Goal: Find specific page/section: Find specific page/section

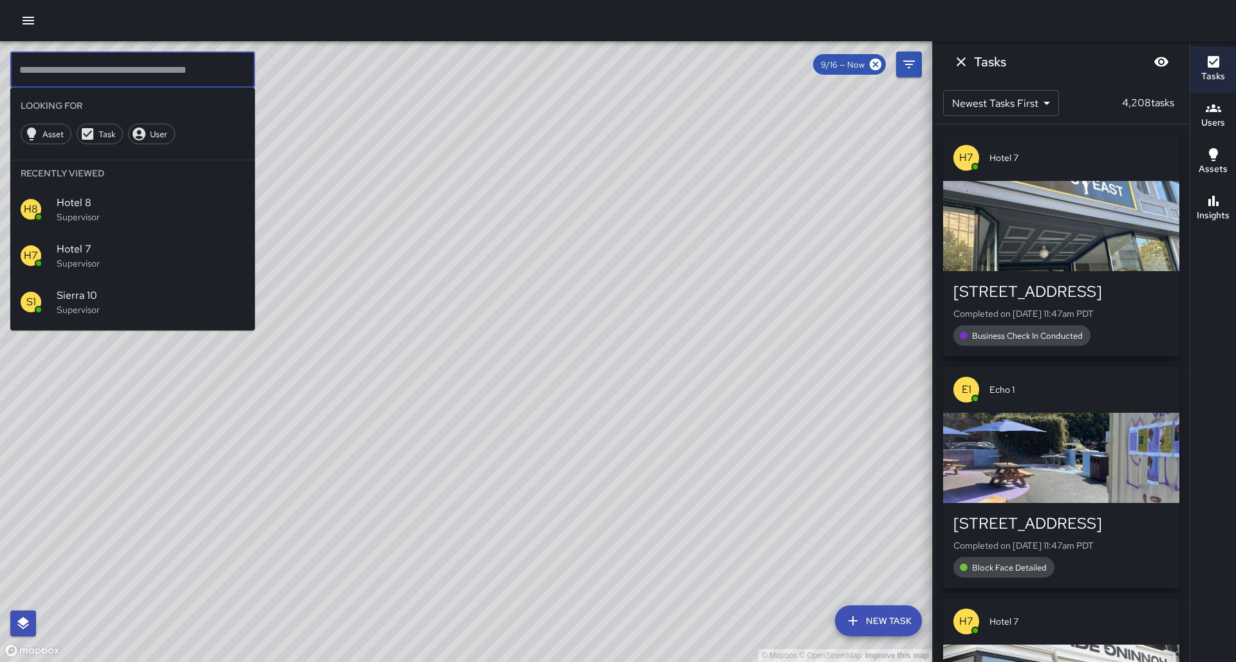
click at [114, 68] on input "text" at bounding box center [132, 70] width 245 height 36
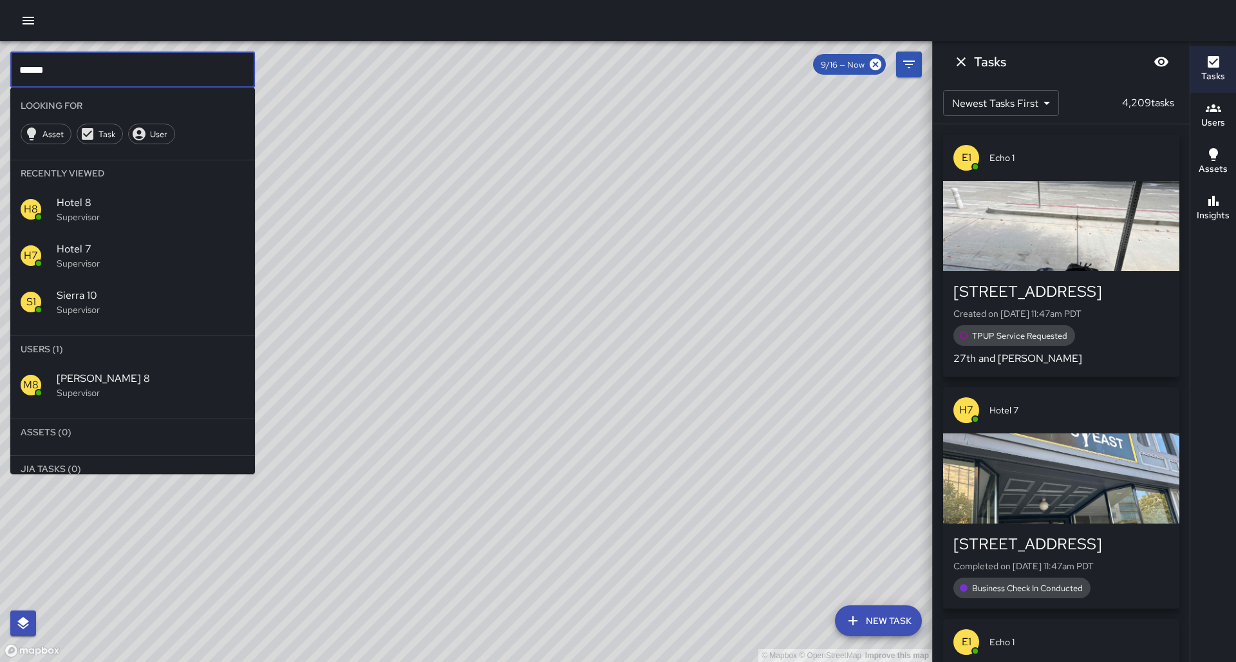
type input "******"
click at [189, 386] on p "Supervisor" at bounding box center [151, 392] width 188 height 13
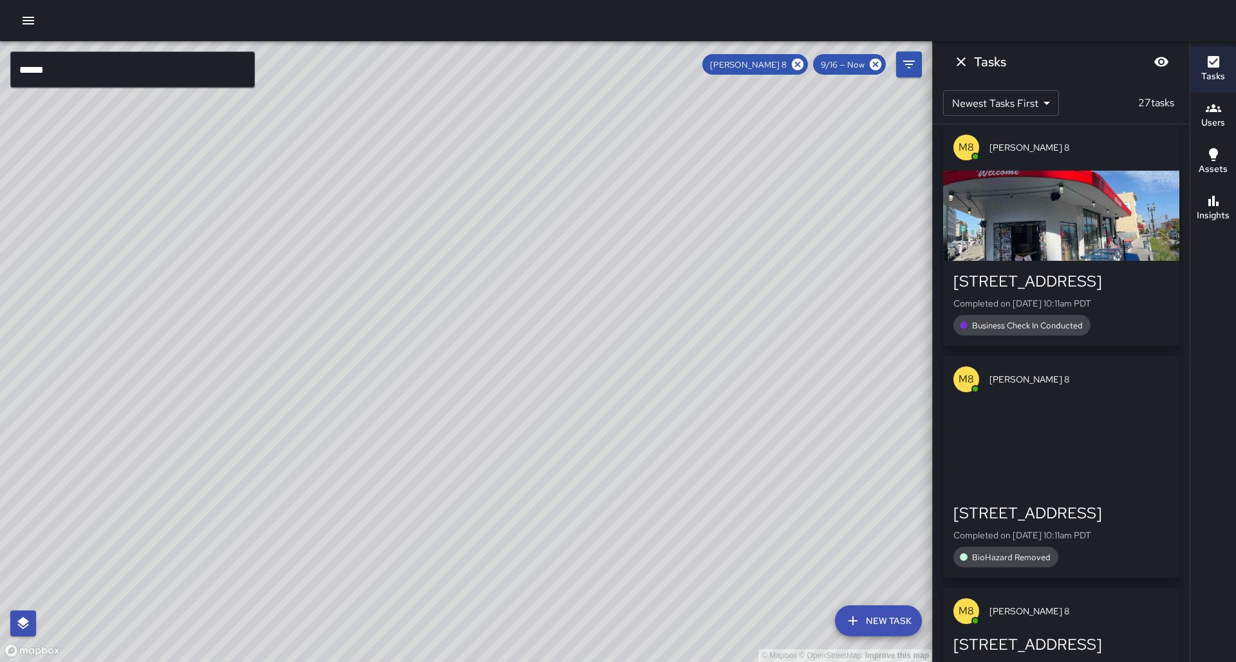
scroll to position [489, 0]
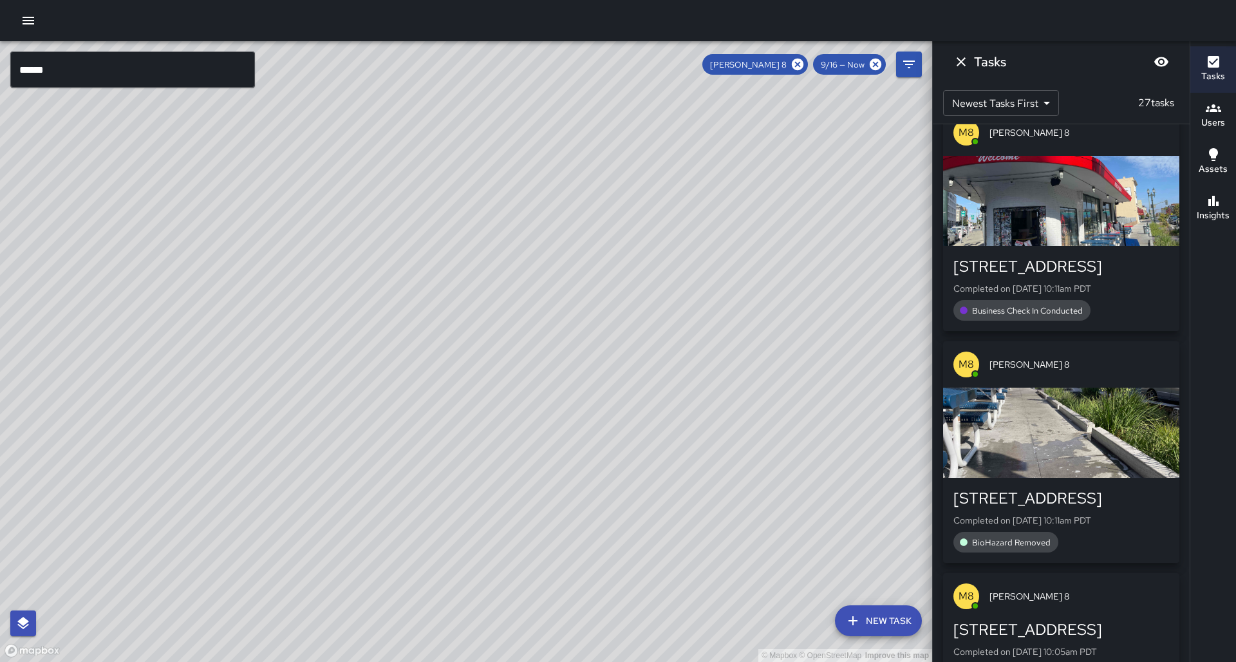
click at [1056, 532] on div "BioHazard Removed" at bounding box center [1061, 542] width 216 height 21
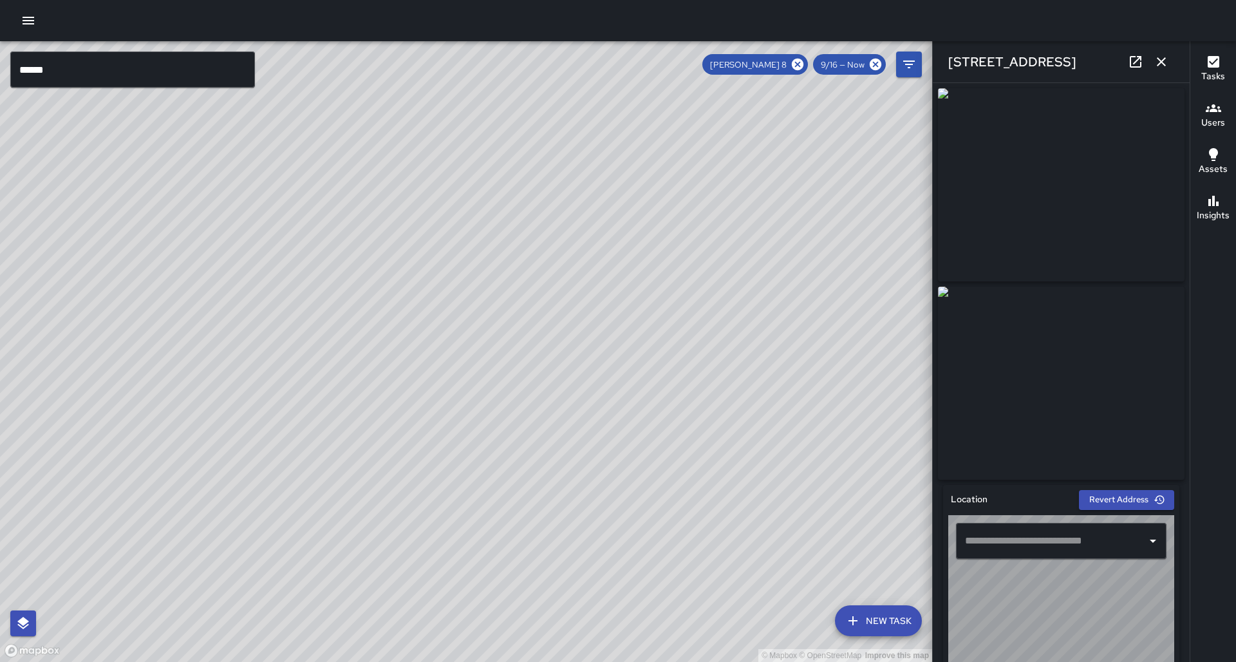
type input "**********"
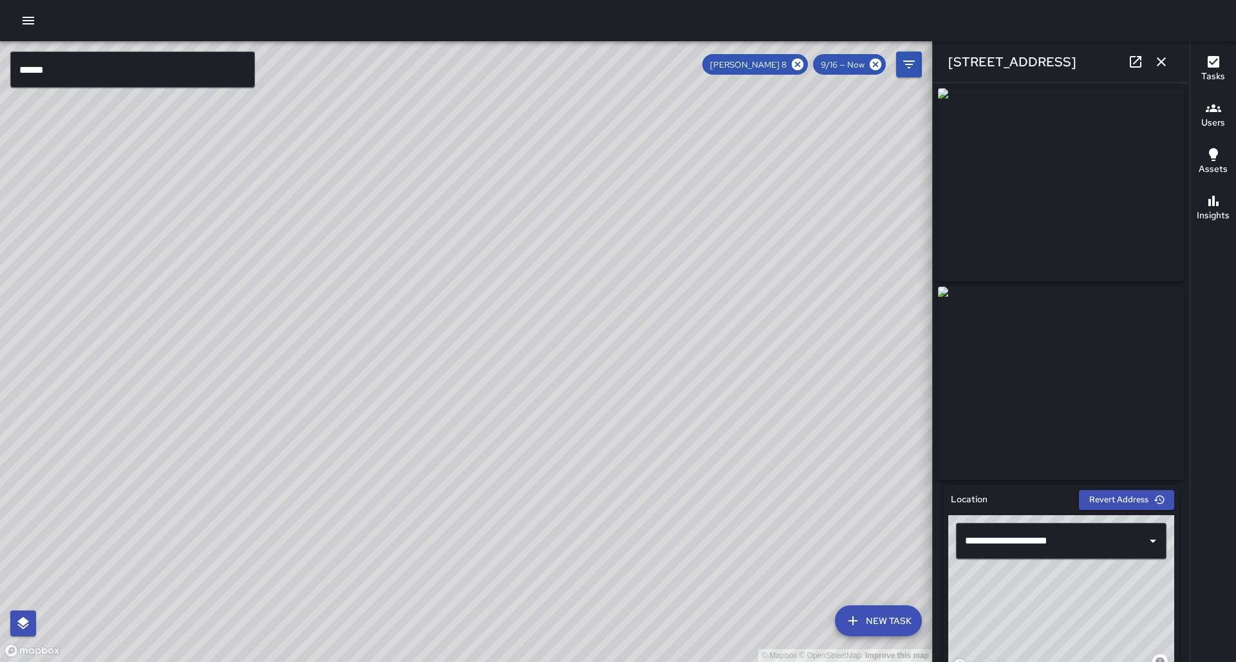
scroll to position [0, 0]
click at [1136, 66] on icon at bounding box center [1135, 61] width 15 height 15
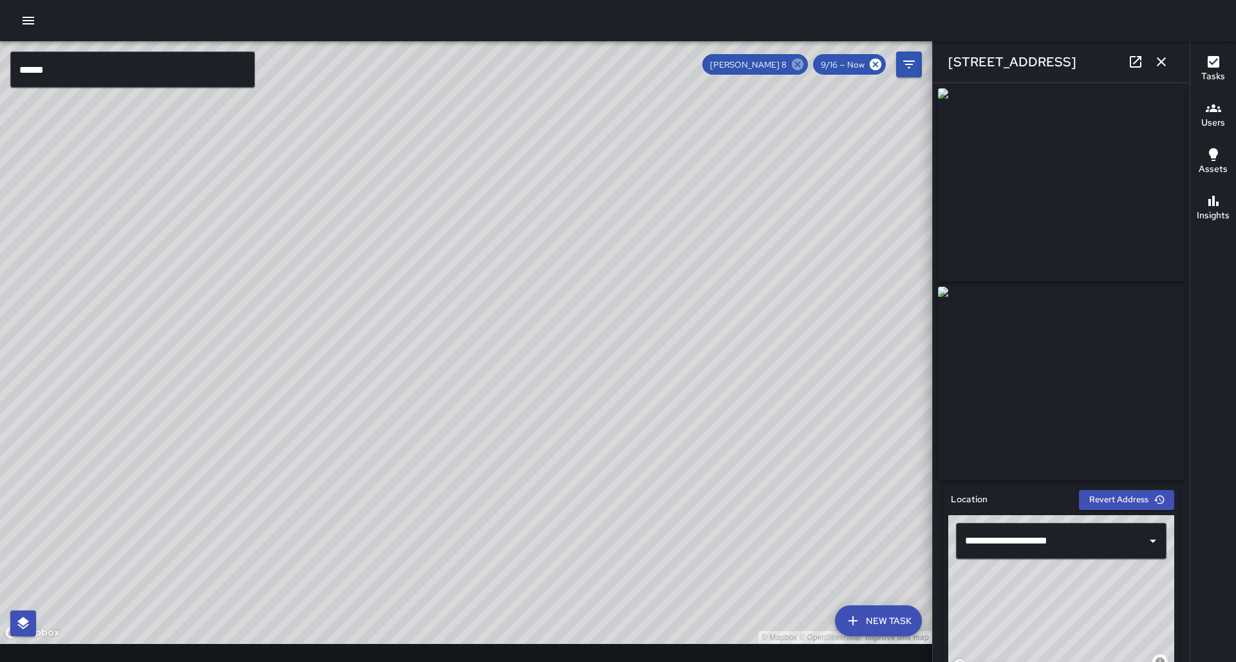
click at [798, 64] on icon at bounding box center [798, 64] width 14 height 14
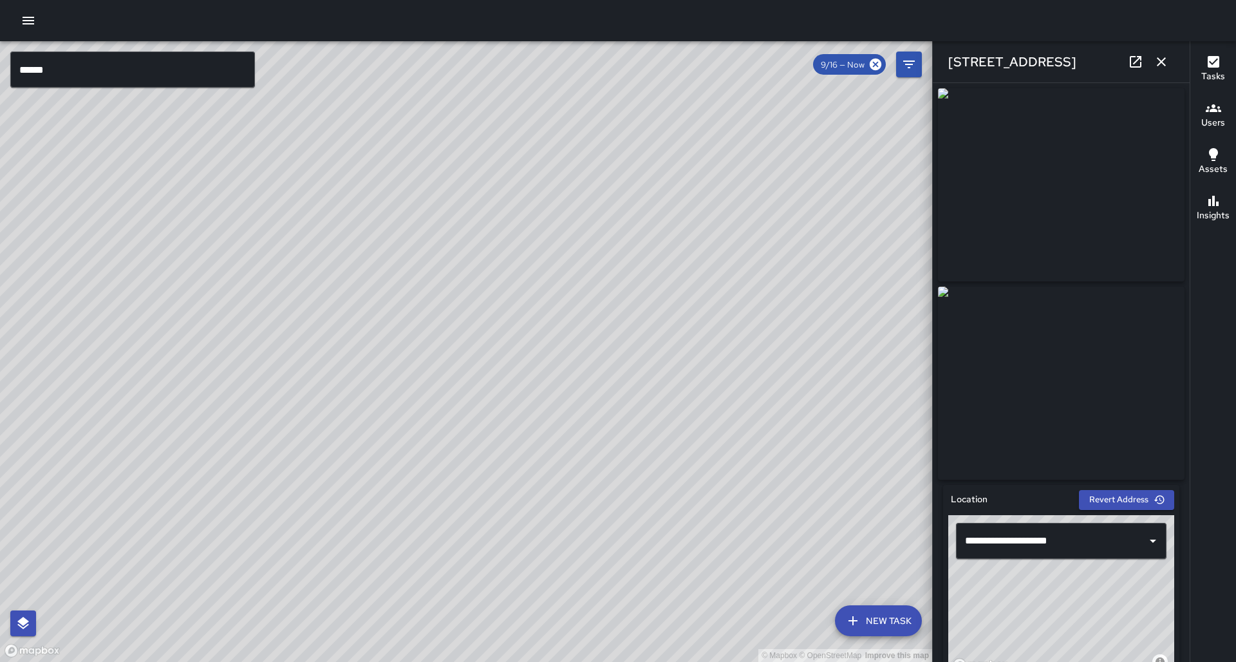
drag, startPoint x: 779, startPoint y: 360, endPoint x: 374, endPoint y: 302, distance: 409.1
click at [374, 302] on div "© Mapbox © OpenStreetMap Improve this map" at bounding box center [466, 351] width 932 height 621
drag, startPoint x: 547, startPoint y: 278, endPoint x: 451, endPoint y: 499, distance: 240.5
click at [454, 502] on div "© Mapbox © OpenStreetMap Improve this map" at bounding box center [466, 351] width 932 height 621
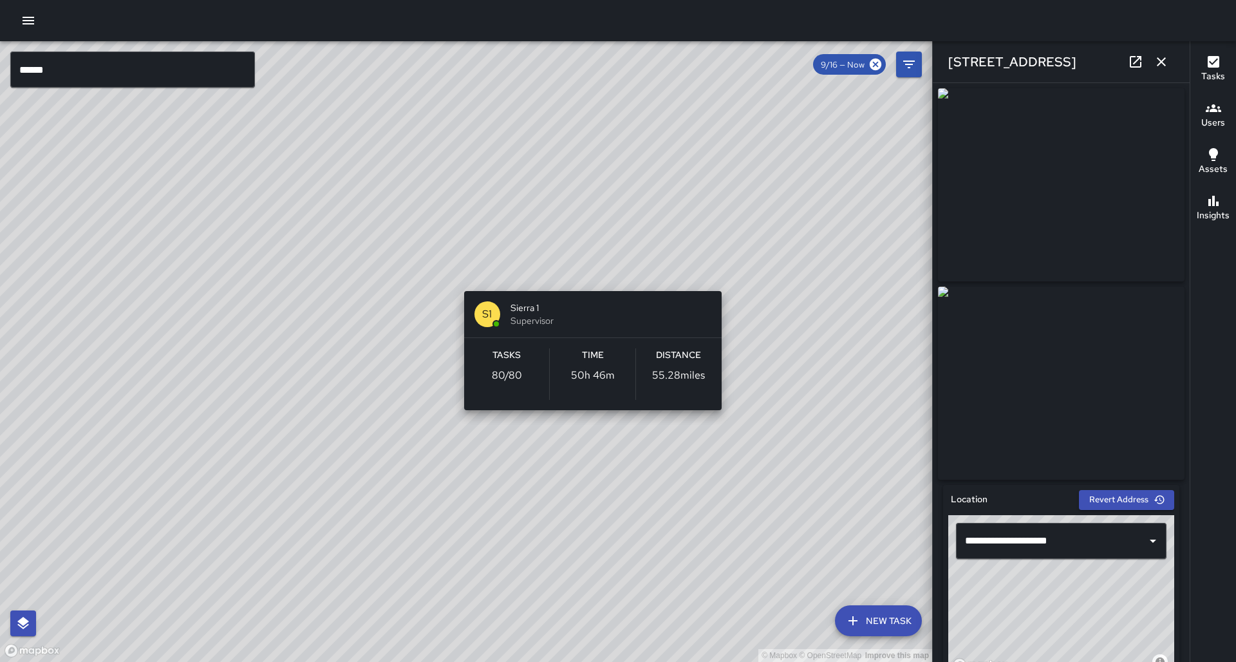
click at [592, 277] on div "© Mapbox © OpenStreetMap Improve this map S1 Sierra 1 Supervisor Tasks 80 / 80 …" at bounding box center [466, 351] width 932 height 621
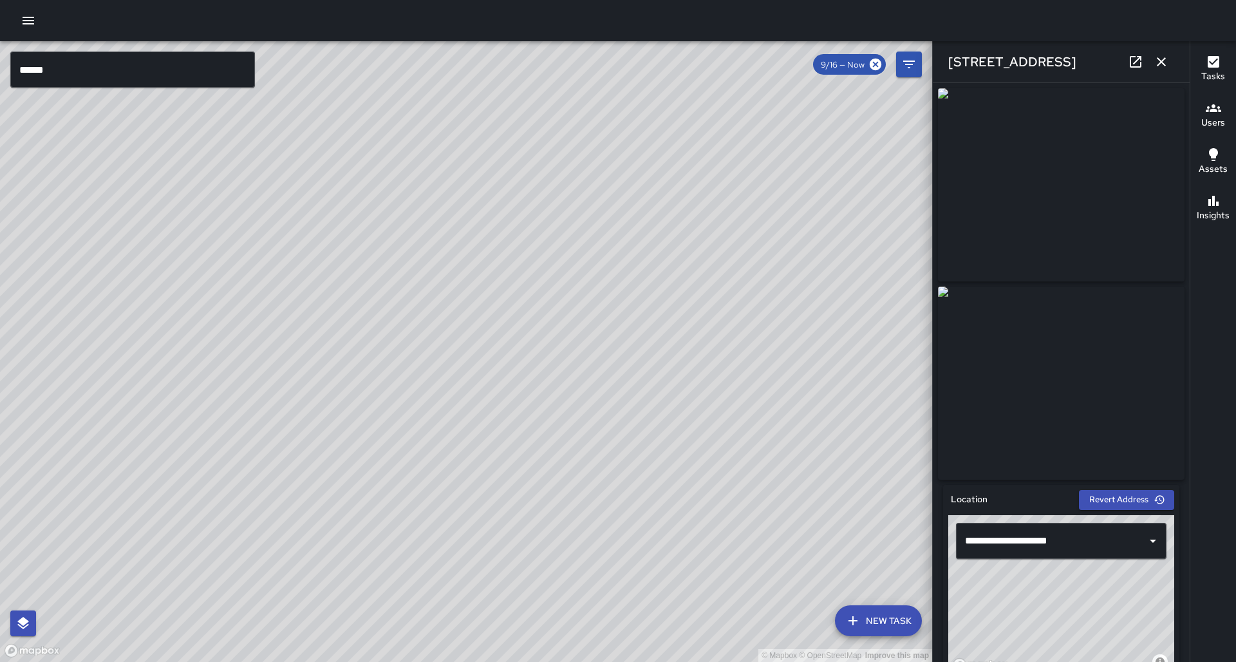
click at [579, 258] on div "© Mapbox © OpenStreetMap Improve this map D1 Delta 1 Supervisor Tasks 3 / 3 Tim…" at bounding box center [466, 351] width 932 height 621
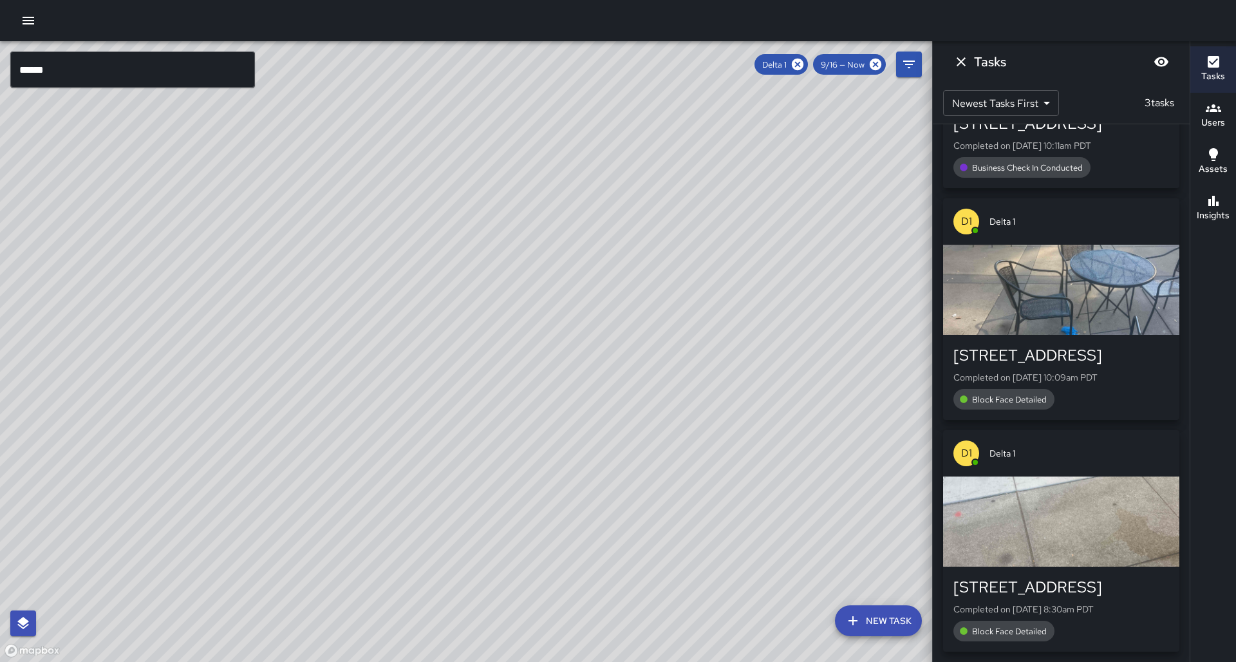
scroll to position [149, 0]
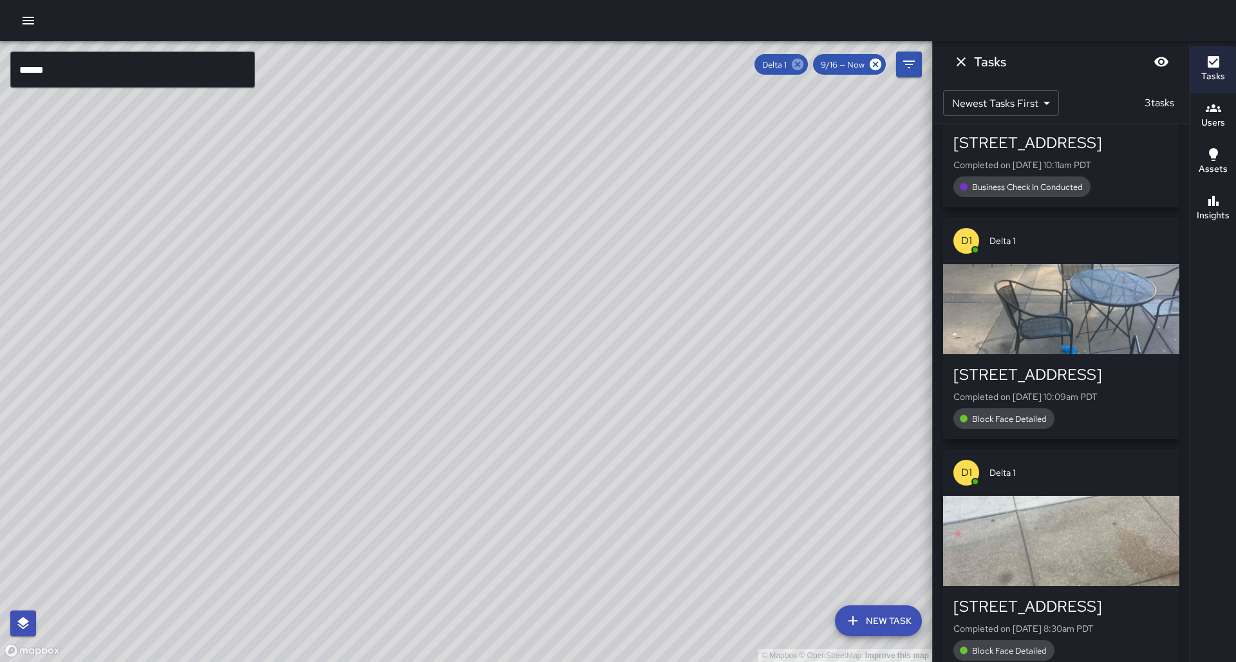
click at [803, 70] on icon at bounding box center [798, 65] width 12 height 12
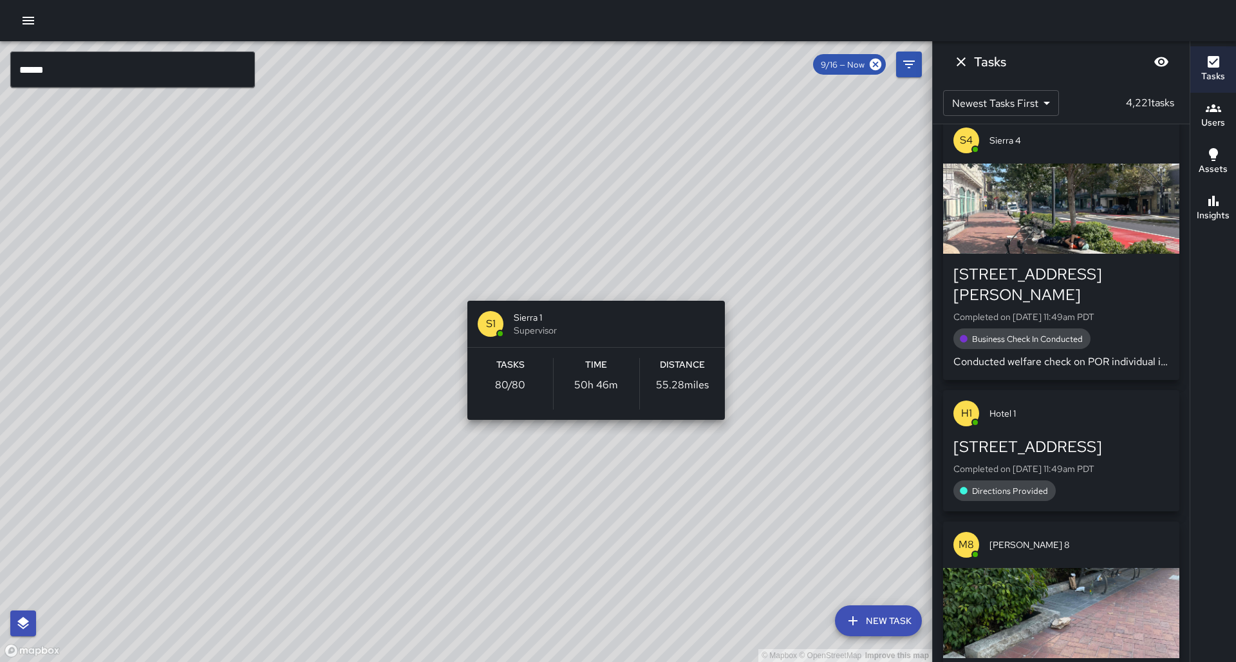
click at [588, 286] on div "© Mapbox © OpenStreetMap Improve this map S1 Sierra 1 Supervisor Tasks 80 / 80 …" at bounding box center [466, 351] width 932 height 621
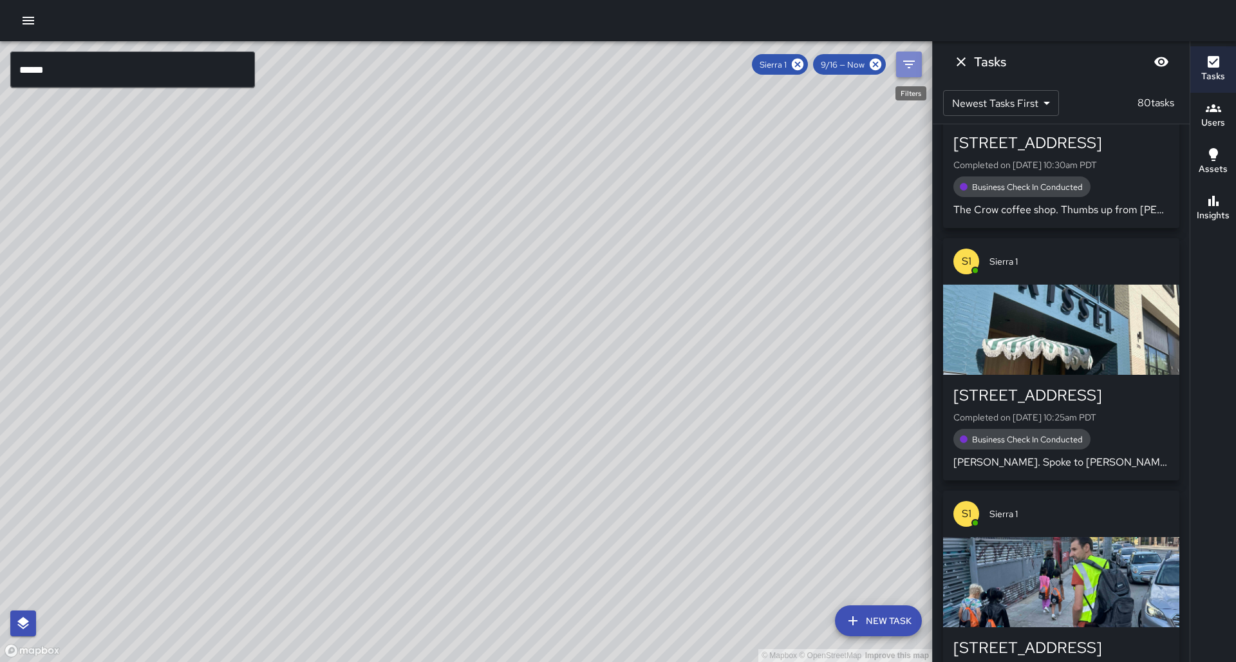
click at [905, 65] on icon "Filters" at bounding box center [909, 65] width 12 height 8
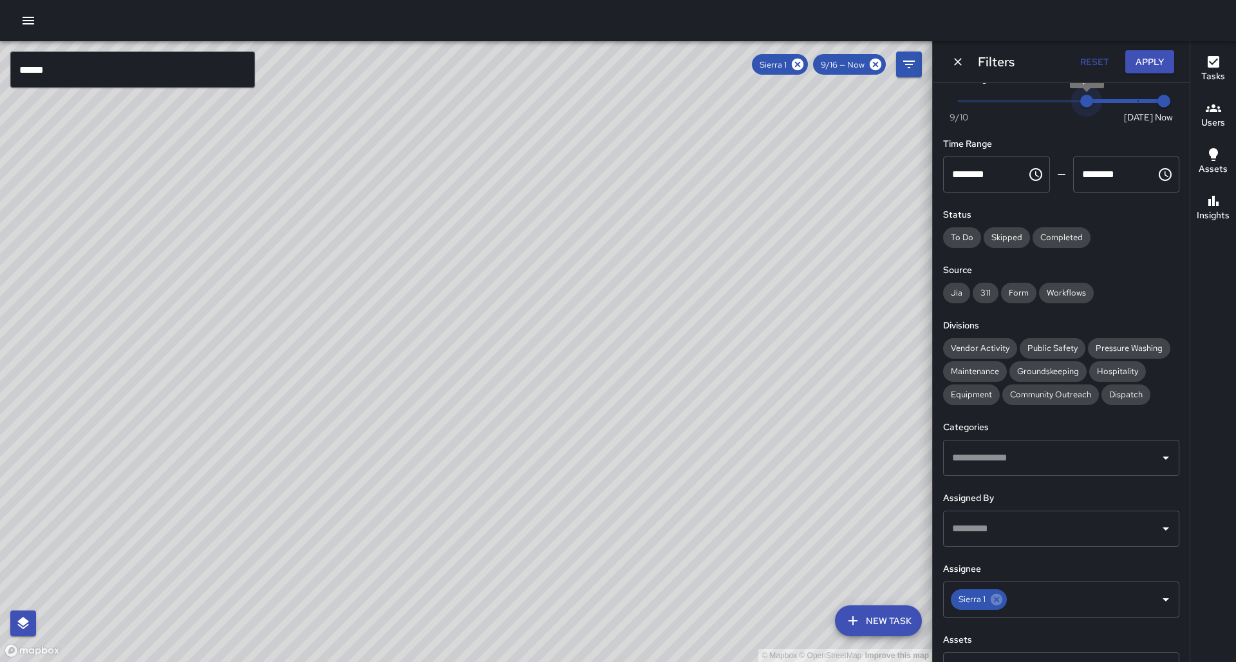
type input "*"
drag, startPoint x: 1085, startPoint y: 100, endPoint x: 1177, endPoint y: 89, distance: 92.7
click at [1177, 91] on div "Now [DATE] [DATE] 11:50 am" at bounding box center [1061, 108] width 236 height 35
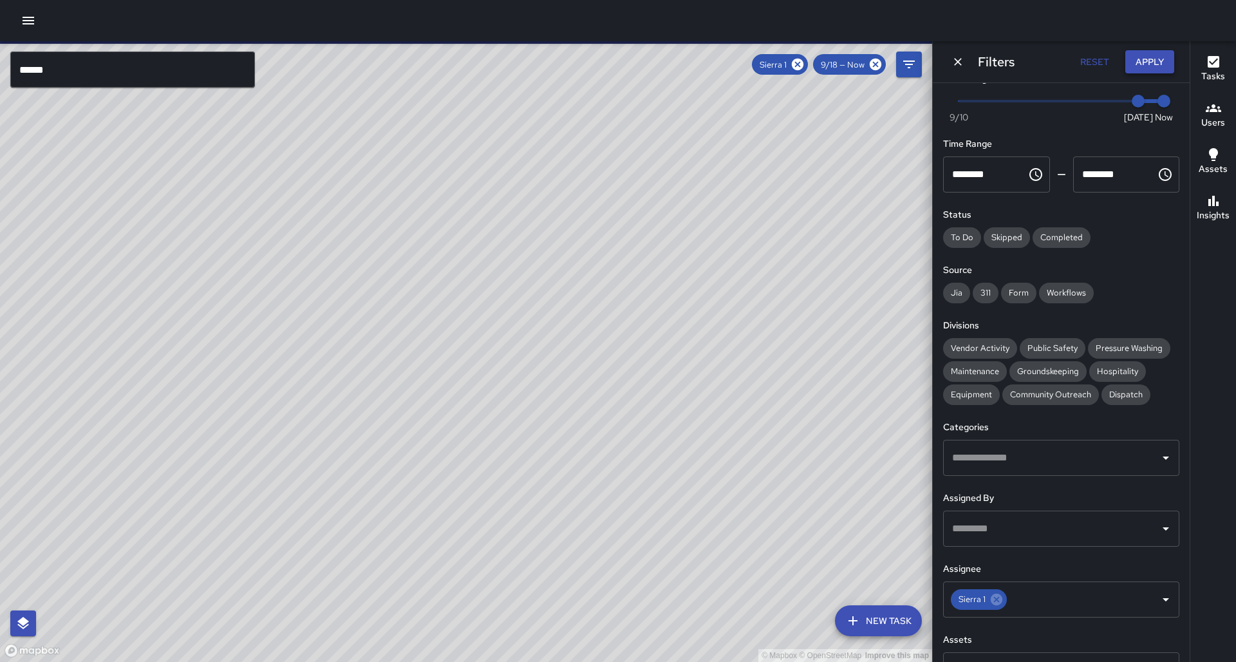
click at [1143, 67] on button "Apply" at bounding box center [1149, 62] width 49 height 24
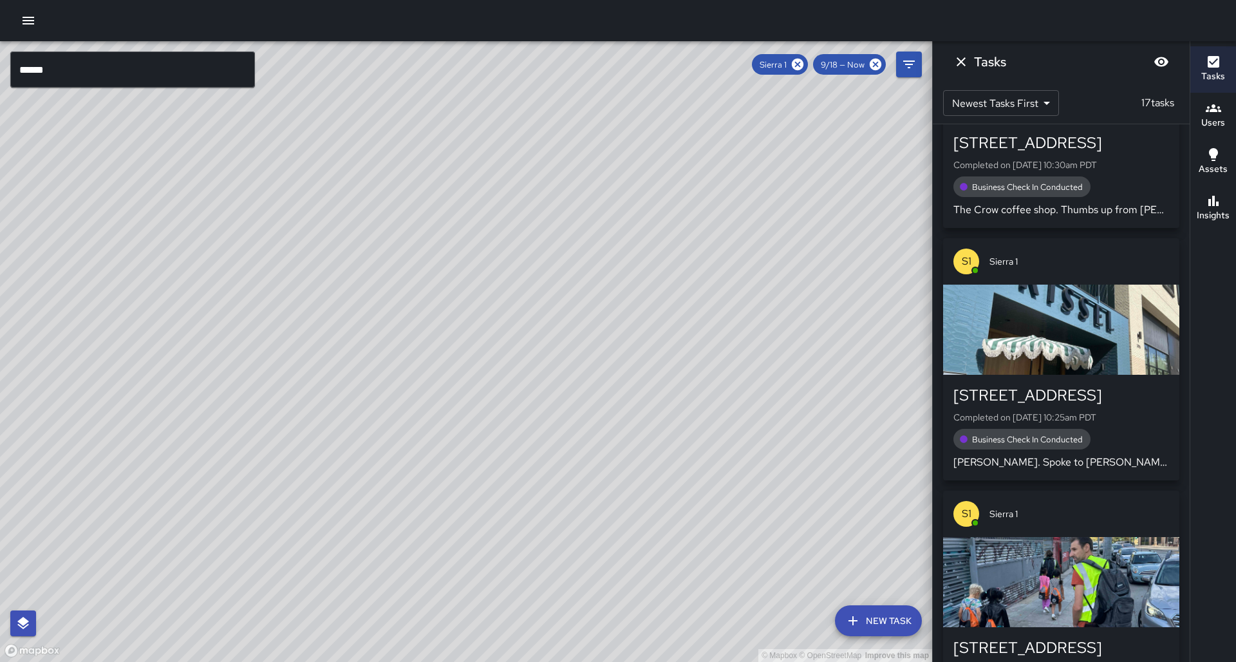
drag, startPoint x: 709, startPoint y: 247, endPoint x: 665, endPoint y: 360, distance: 121.7
click at [665, 360] on div "© Mapbox © OpenStreetMap Improve this map" at bounding box center [466, 351] width 932 height 621
click at [803, 67] on icon at bounding box center [798, 65] width 12 height 12
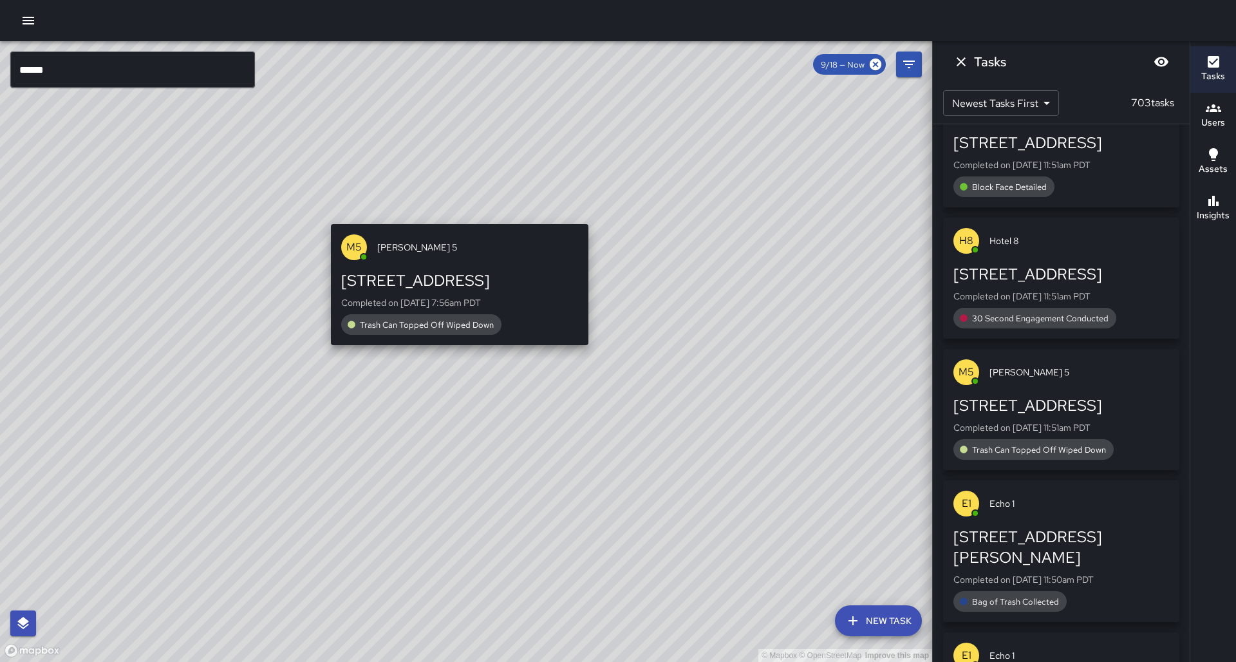
drag, startPoint x: 474, startPoint y: 342, endPoint x: 464, endPoint y: 192, distance: 151.0
click at [464, 192] on div "© Mapbox © OpenStreetMap Improve this map M5 [PERSON_NAME] 5 [STREET_ADDRESS] C…" at bounding box center [466, 351] width 932 height 621
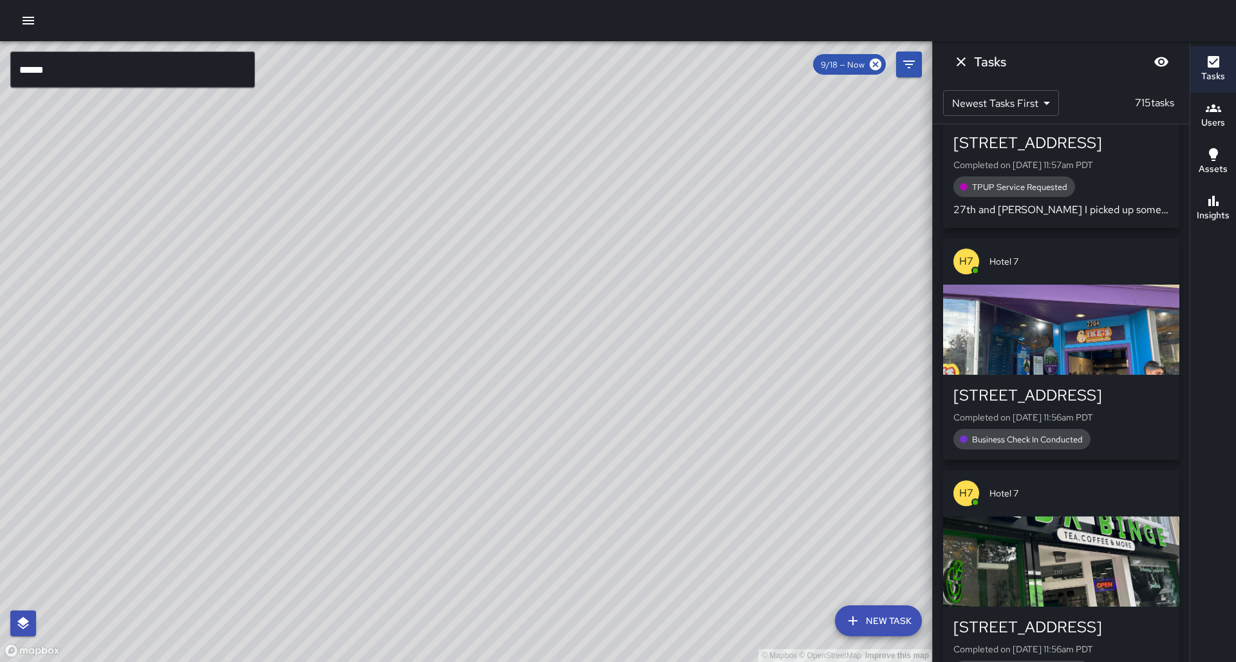
click at [223, 64] on input "******" at bounding box center [132, 70] width 245 height 36
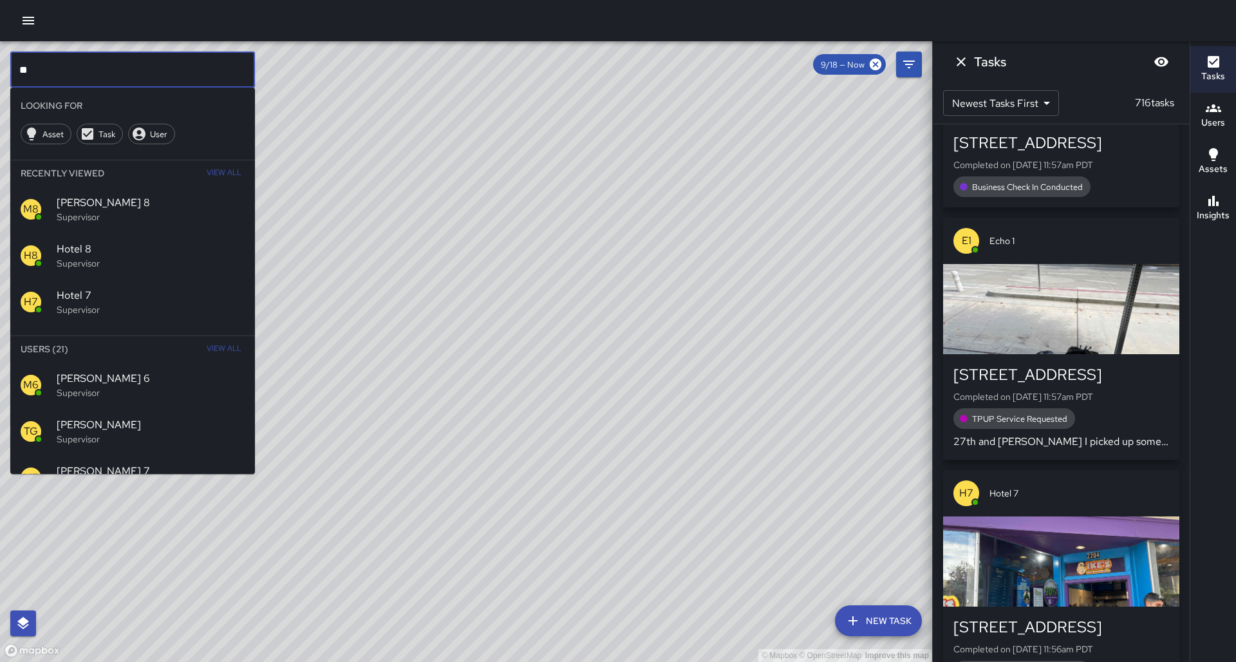
type input "*"
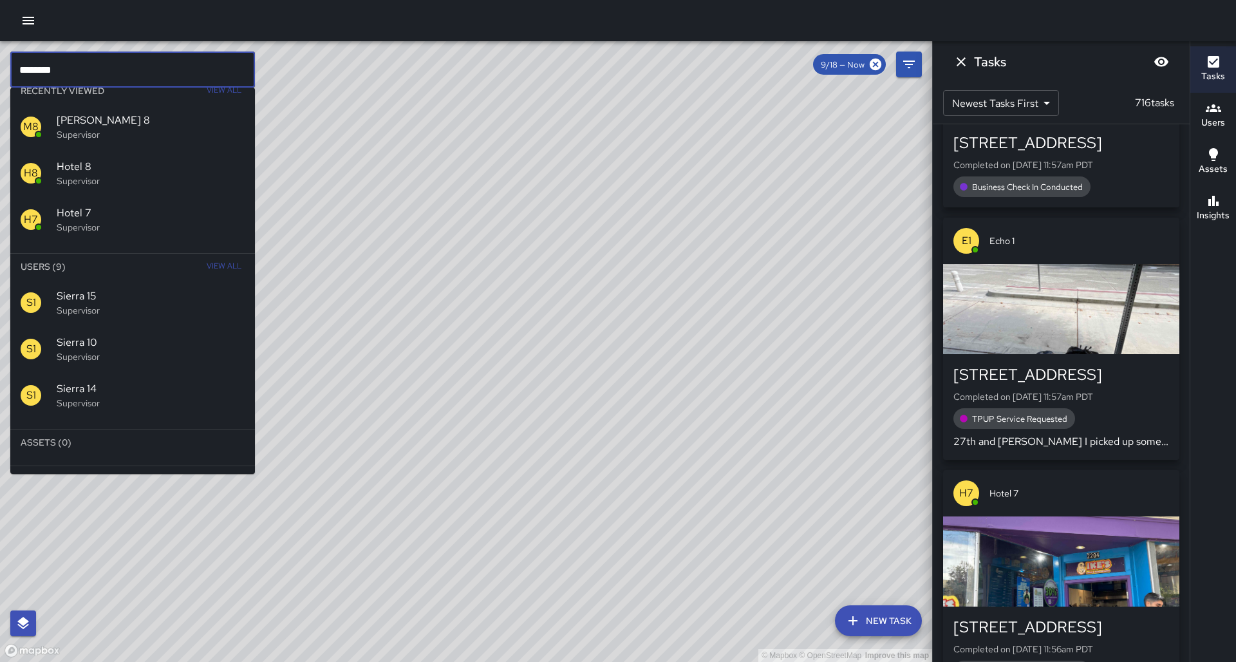
scroll to position [82, 0]
click at [443, 365] on div "© Mapbox © OpenStreetMap Improve this map" at bounding box center [466, 351] width 932 height 621
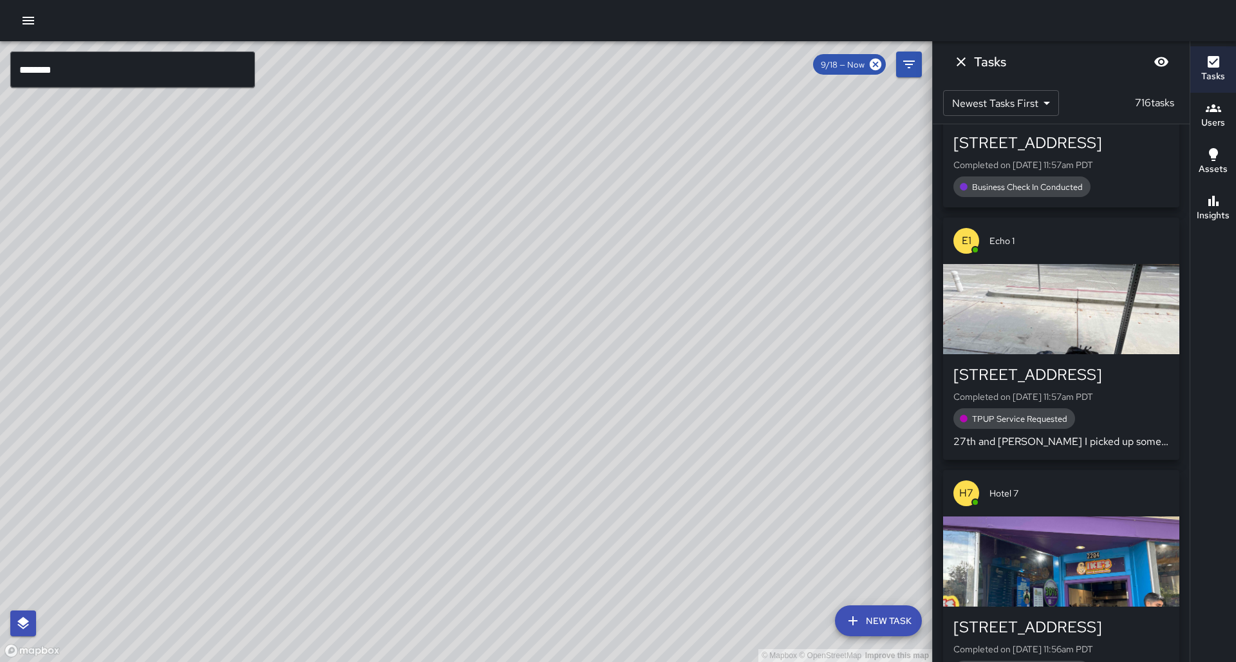
drag, startPoint x: 334, startPoint y: 195, endPoint x: 305, endPoint y: 249, distance: 60.8
click at [319, 279] on div "© Mapbox © OpenStreetMap Improve this map" at bounding box center [466, 351] width 932 height 621
click at [303, 201] on div "© Mapbox © OpenStreetMap Improve this map" at bounding box center [466, 351] width 932 height 621
click at [299, 195] on div "© Mapbox © OpenStreetMap Improve this map" at bounding box center [466, 351] width 932 height 621
drag, startPoint x: 295, startPoint y: 193, endPoint x: 297, endPoint y: 304, distance: 110.7
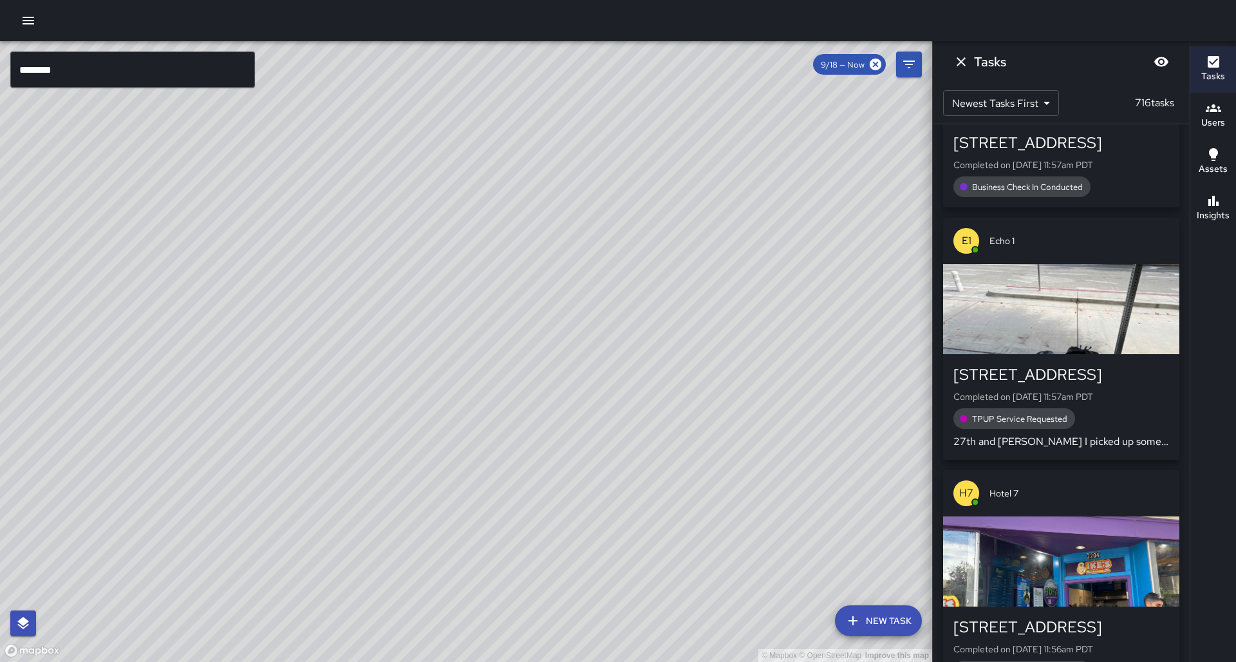
click at [297, 320] on div "© Mapbox © OpenStreetMap Improve this map" at bounding box center [466, 351] width 932 height 621
drag, startPoint x: 286, startPoint y: 171, endPoint x: 292, endPoint y: 298, distance: 127.0
click at [291, 299] on div "© Mapbox © OpenStreetMap Improve this map" at bounding box center [466, 351] width 932 height 621
drag, startPoint x: 295, startPoint y: 262, endPoint x: 313, endPoint y: 330, distance: 69.8
click at [312, 333] on div "© Mapbox © OpenStreetMap Improve this map" at bounding box center [466, 351] width 932 height 621
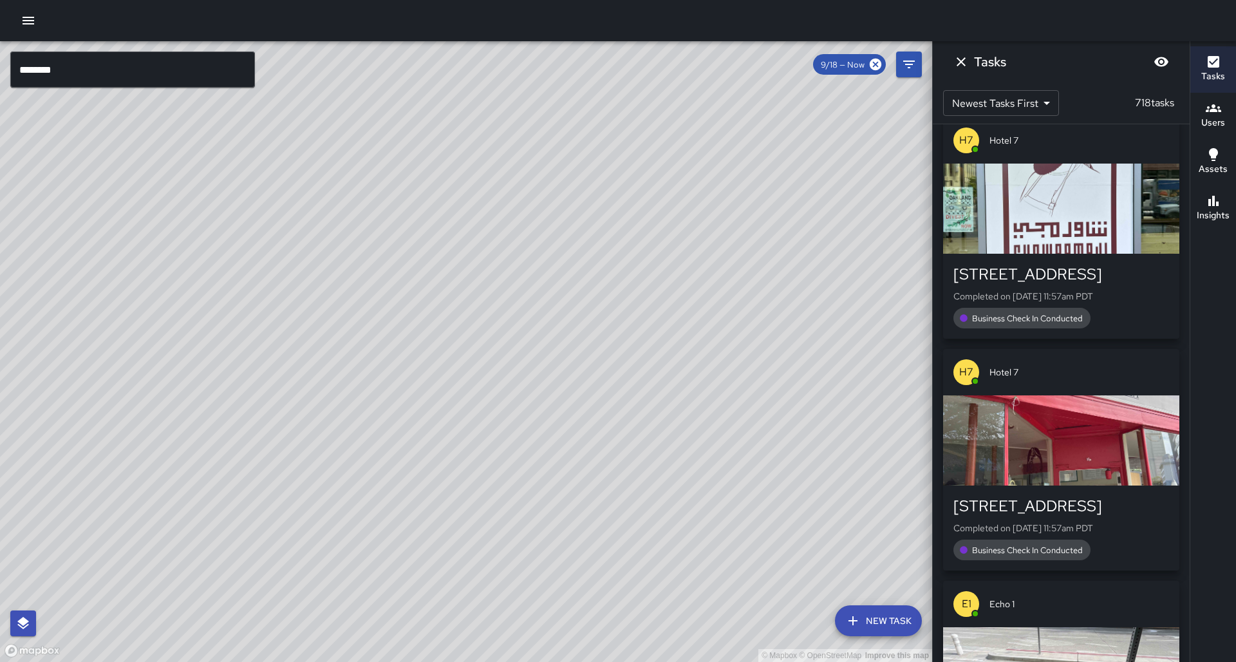
click at [82, 79] on input "********" at bounding box center [132, 70] width 245 height 36
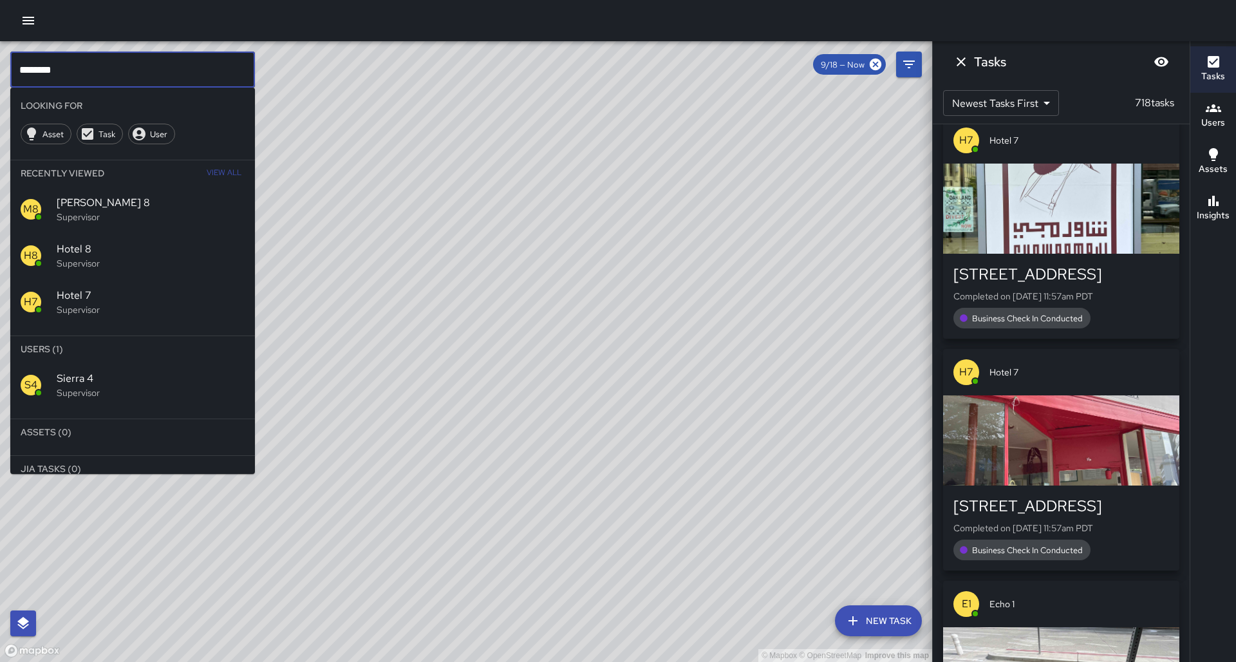
type input "********"
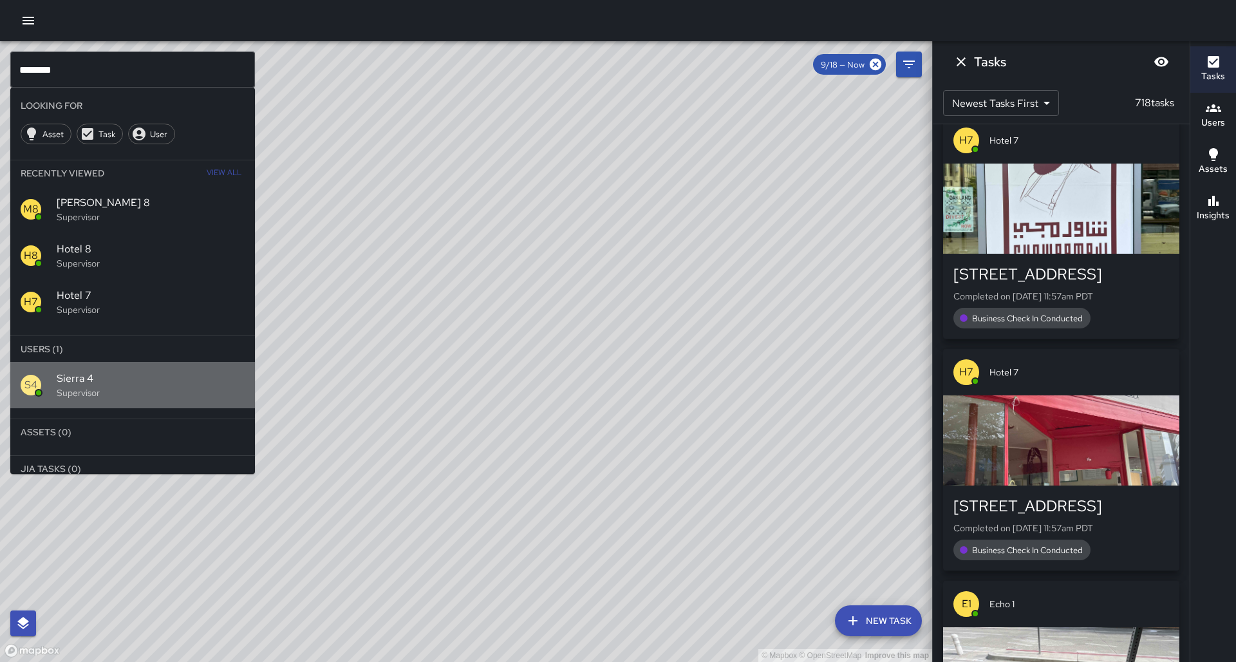
click at [70, 371] on span "Sierra 4" at bounding box center [151, 378] width 188 height 15
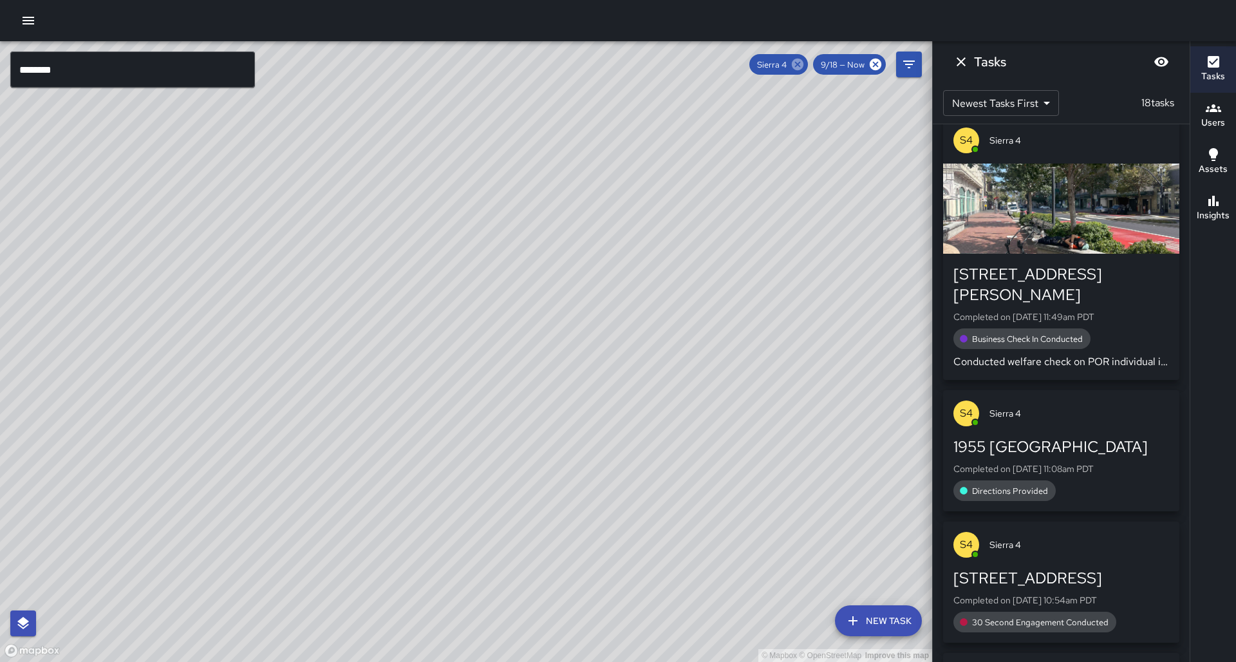
click at [803, 65] on icon at bounding box center [798, 65] width 12 height 12
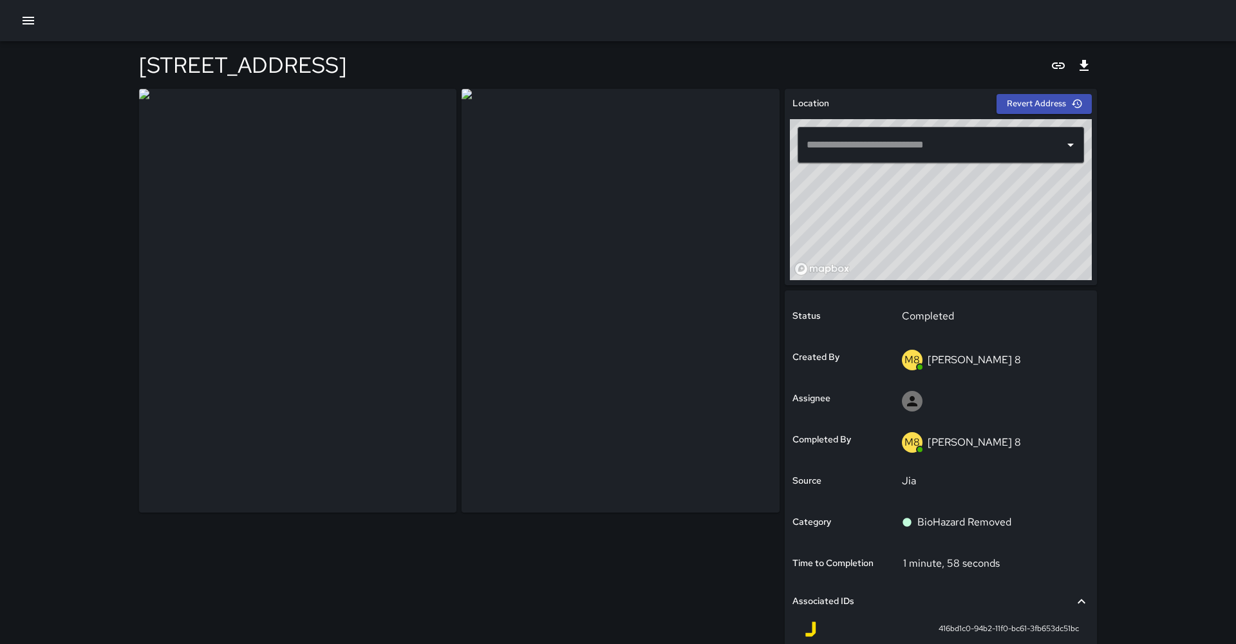
type input "**********"
